Goal: Download file/media

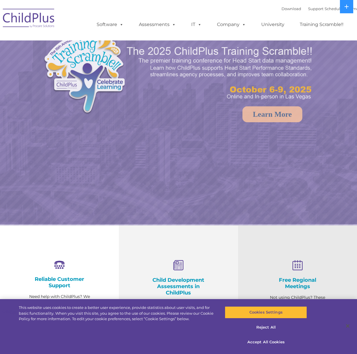
select select "MEDIUM"
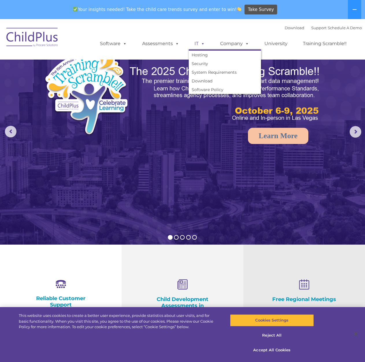
click at [202, 46] on span at bounding box center [202, 43] width 6 height 5
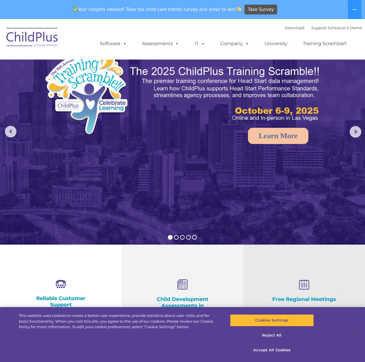
click at [202, 46] on span at bounding box center [202, 43] width 6 height 5
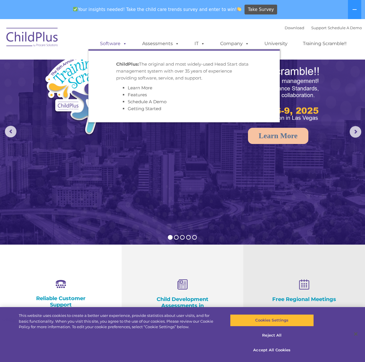
click at [108, 40] on link "Software" at bounding box center [113, 44] width 38 height 12
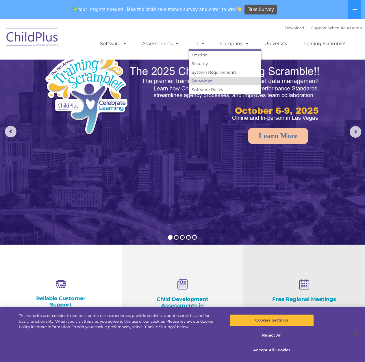
click at [208, 79] on link "Download" at bounding box center [225, 81] width 72 height 9
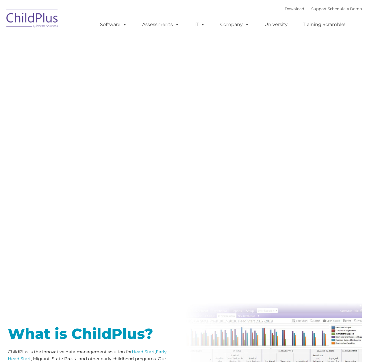
type input ""
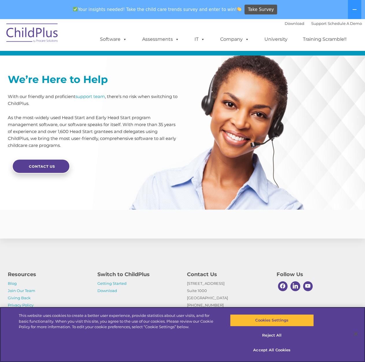
scroll to position [1284, 0]
